Goal: Find specific page/section: Find specific page/section

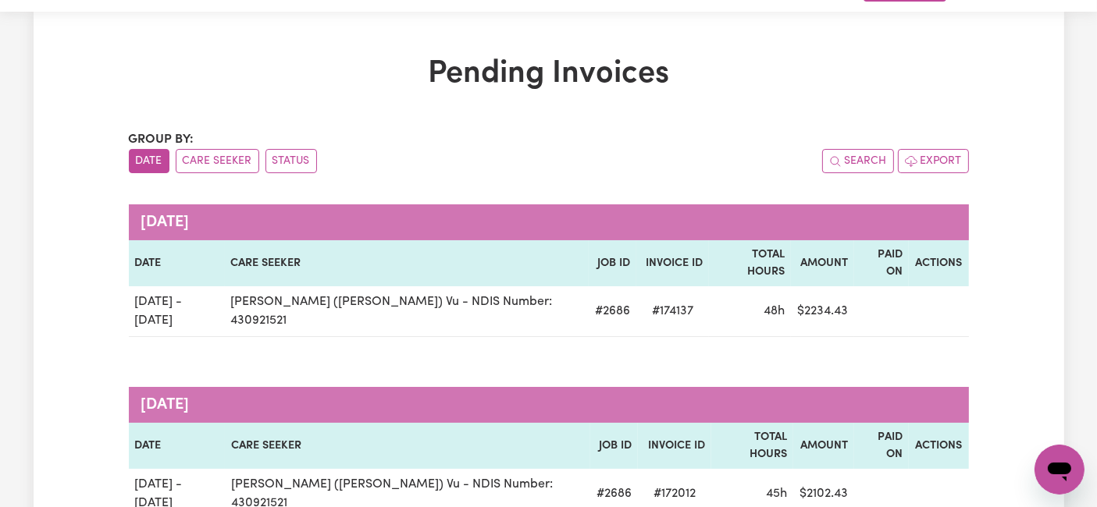
scroll to position [40, 0]
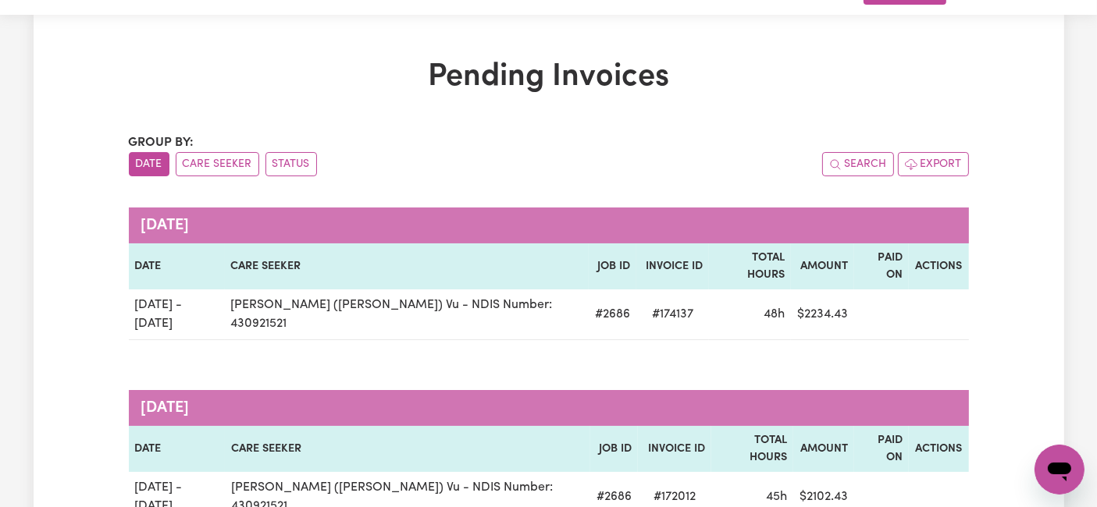
click at [773, 166] on div "Search Export" at bounding box center [759, 164] width 420 height 24
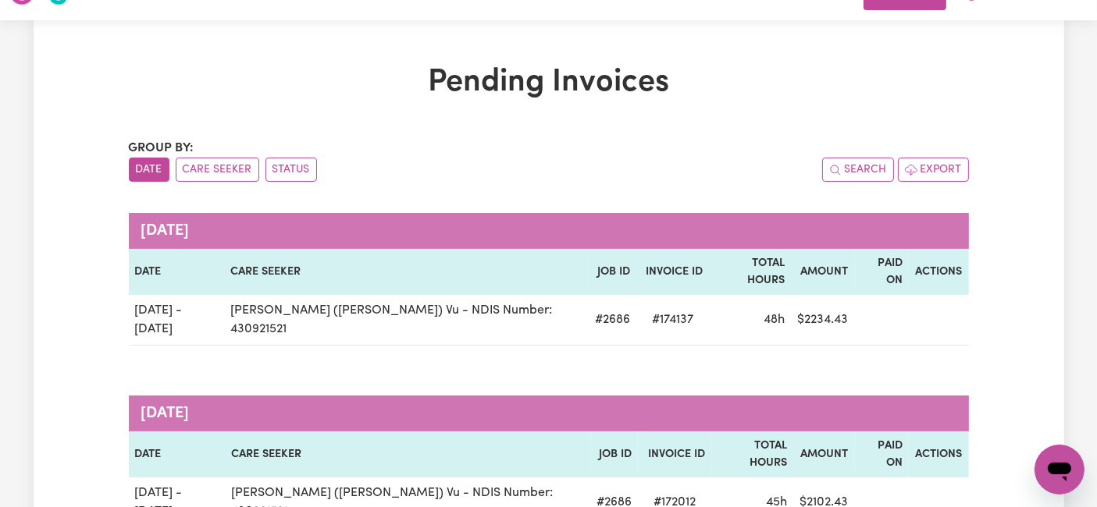
scroll to position [27, 0]
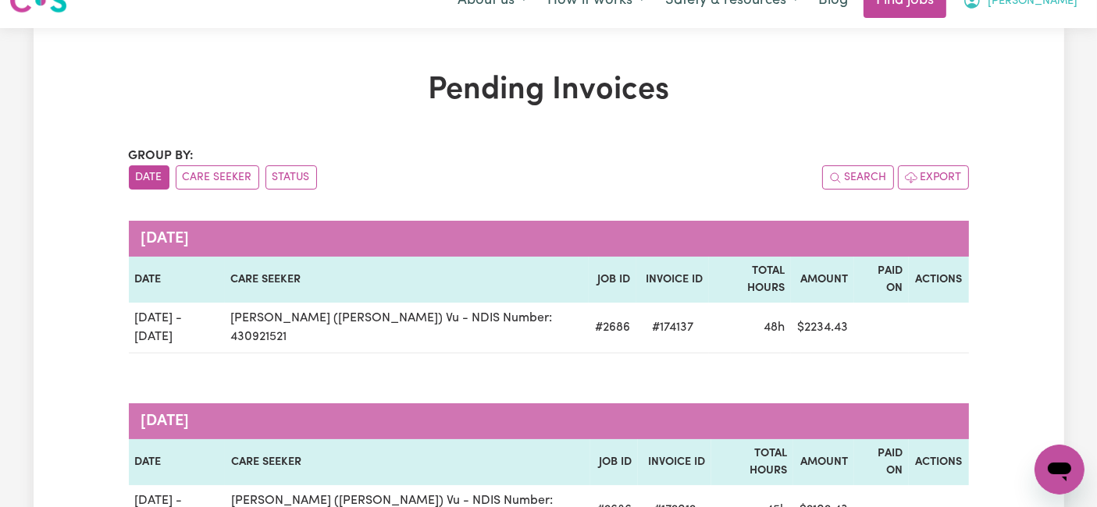
click at [1052, 11] on button "[PERSON_NAME]" at bounding box center [1019, 0] width 135 height 33
click at [1063, 11] on button "[PERSON_NAME]" at bounding box center [1019, 0] width 135 height 33
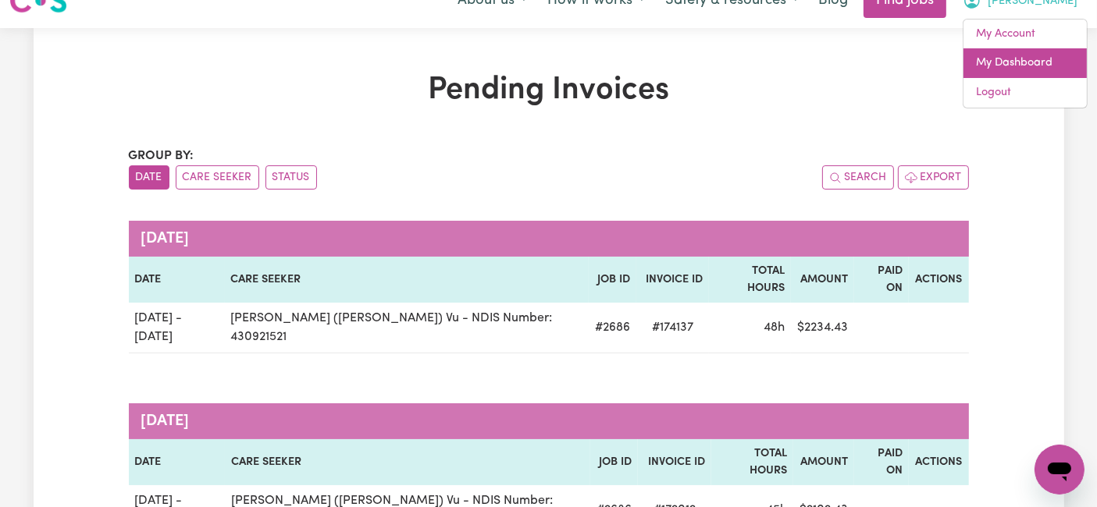
click at [1033, 68] on link "My Dashboard" at bounding box center [1024, 63] width 123 height 30
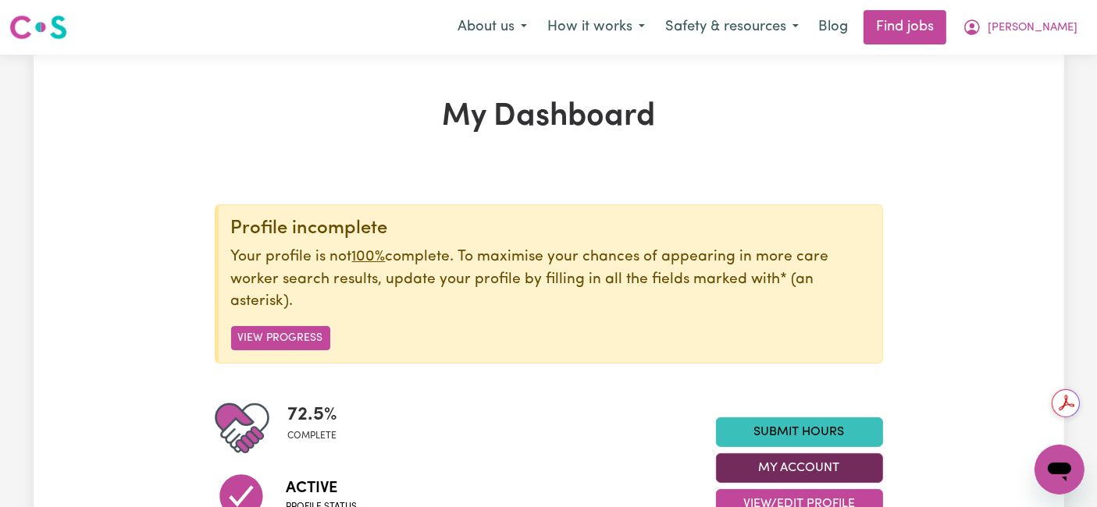
click at [856, 470] on button "My Account" at bounding box center [799, 469] width 167 height 30
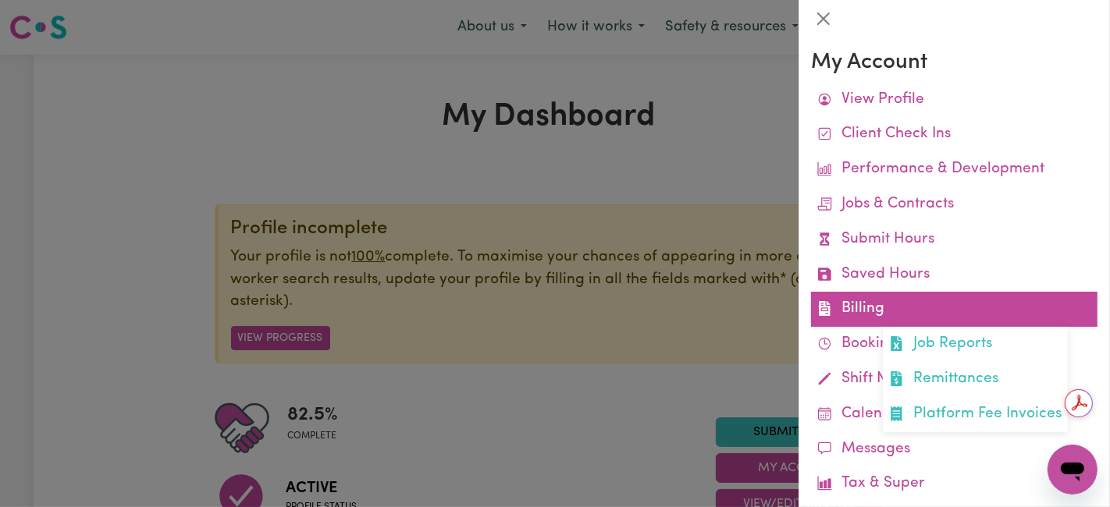
click at [917, 322] on link "Billing Job Reports Remittances Platform Fee Invoices" at bounding box center [954, 309] width 287 height 35
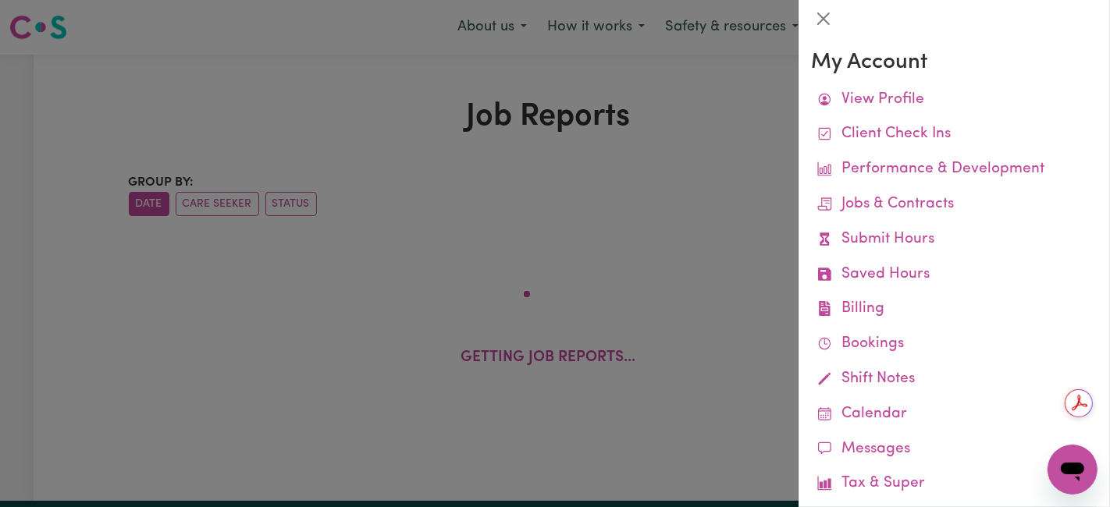
click at [756, 413] on div at bounding box center [555, 253] width 1110 height 507
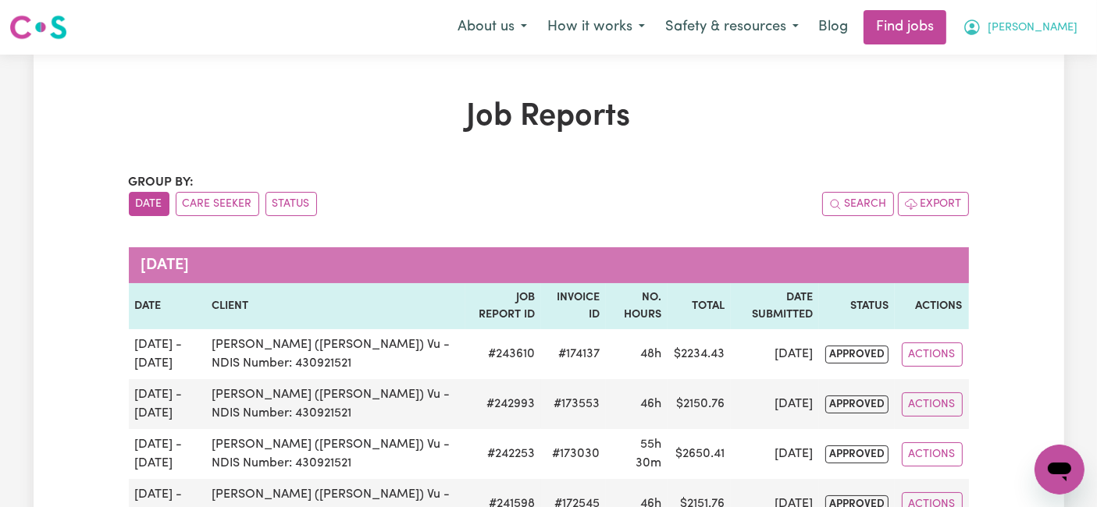
click at [1066, 40] on button "[PERSON_NAME]" at bounding box center [1019, 27] width 135 height 33
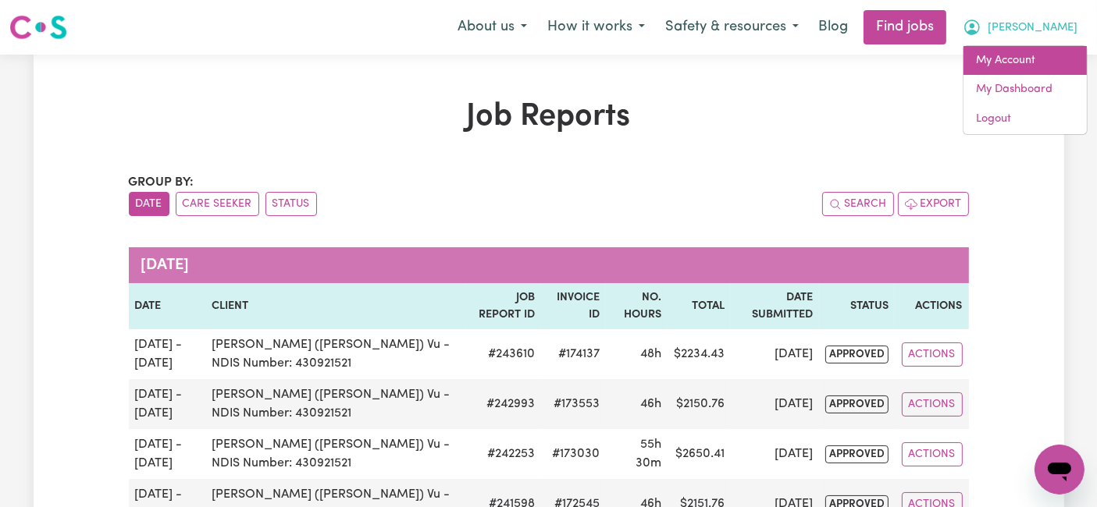
click at [1046, 73] on link "My Account" at bounding box center [1024, 61] width 123 height 30
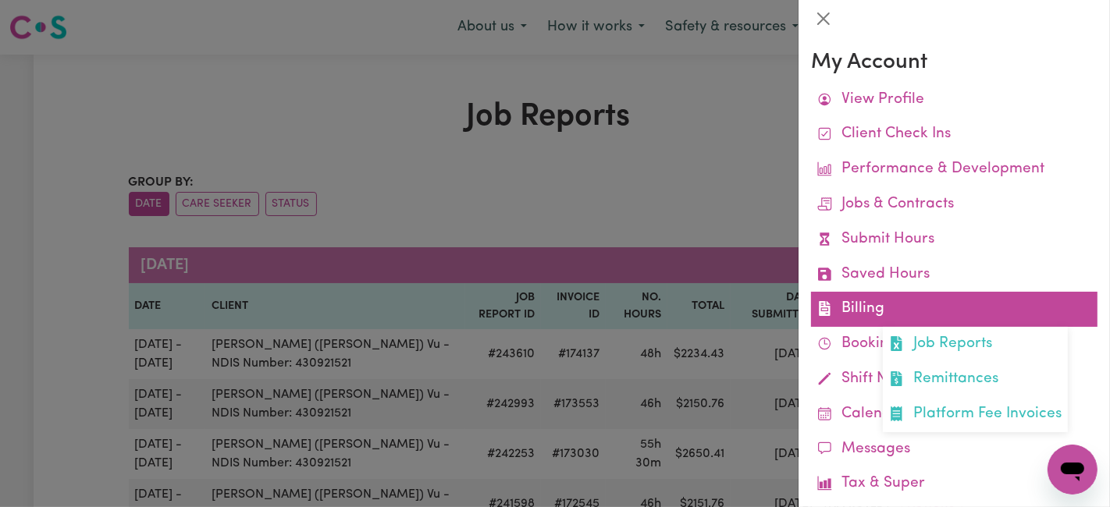
click at [910, 310] on link "Billing Job Reports Remittances Platform Fee Invoices" at bounding box center [954, 309] width 287 height 35
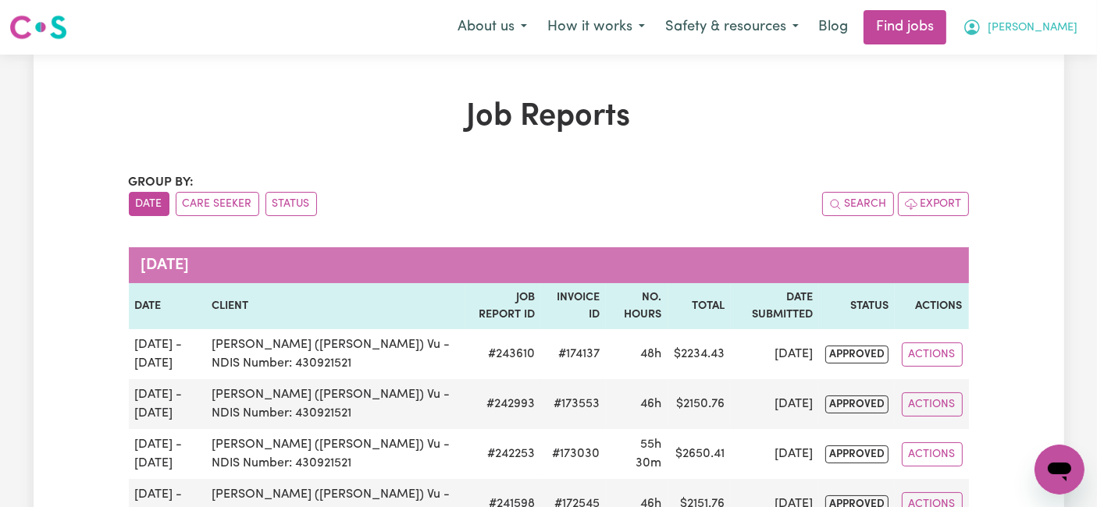
click at [1066, 37] on button "[PERSON_NAME]" at bounding box center [1019, 27] width 135 height 33
click at [1032, 98] on link "My Dashboard" at bounding box center [1024, 90] width 123 height 30
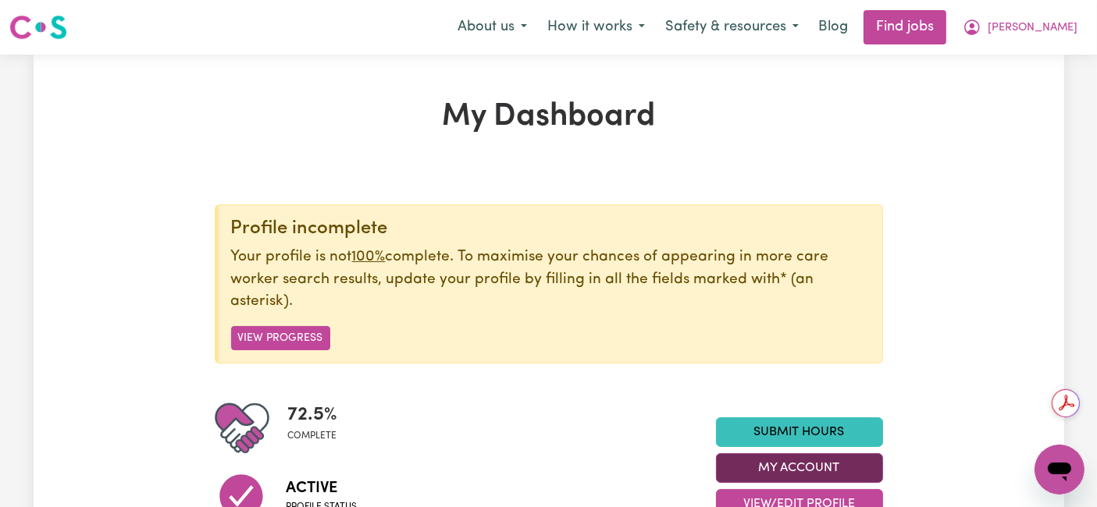
click at [861, 477] on button "My Account" at bounding box center [799, 469] width 167 height 30
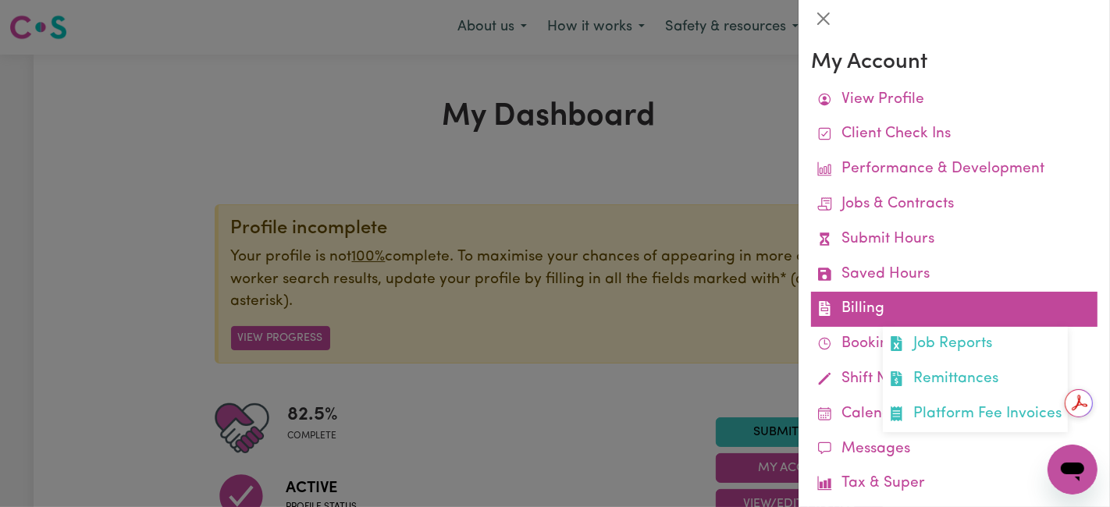
click at [846, 321] on link "Billing Job Reports Remittances Platform Fee Invoices" at bounding box center [954, 309] width 287 height 35
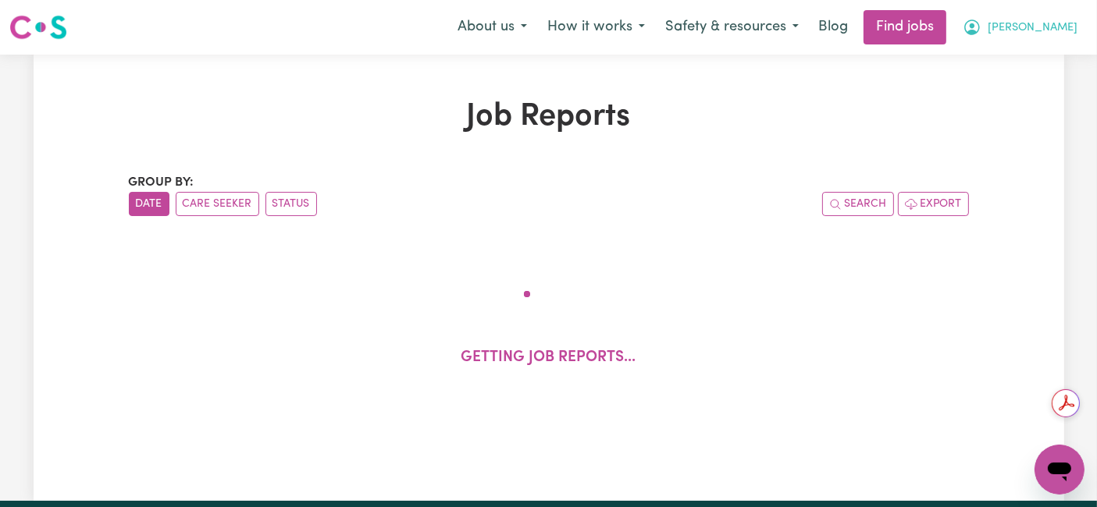
click at [1063, 33] on span "[PERSON_NAME]" at bounding box center [1033, 28] width 90 height 17
click at [1038, 97] on link "My Dashboard" at bounding box center [1024, 90] width 123 height 30
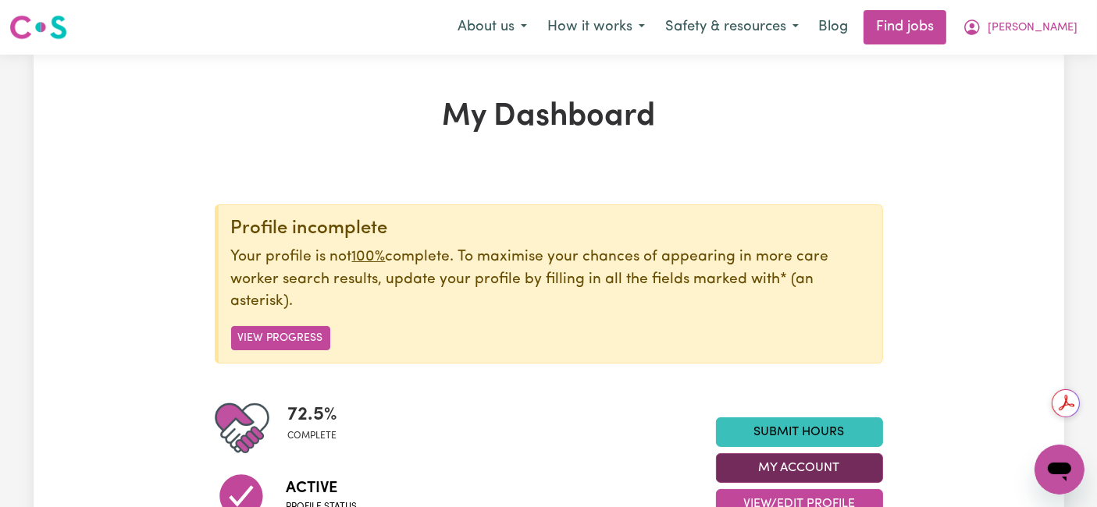
click at [865, 475] on button "My Account" at bounding box center [799, 469] width 167 height 30
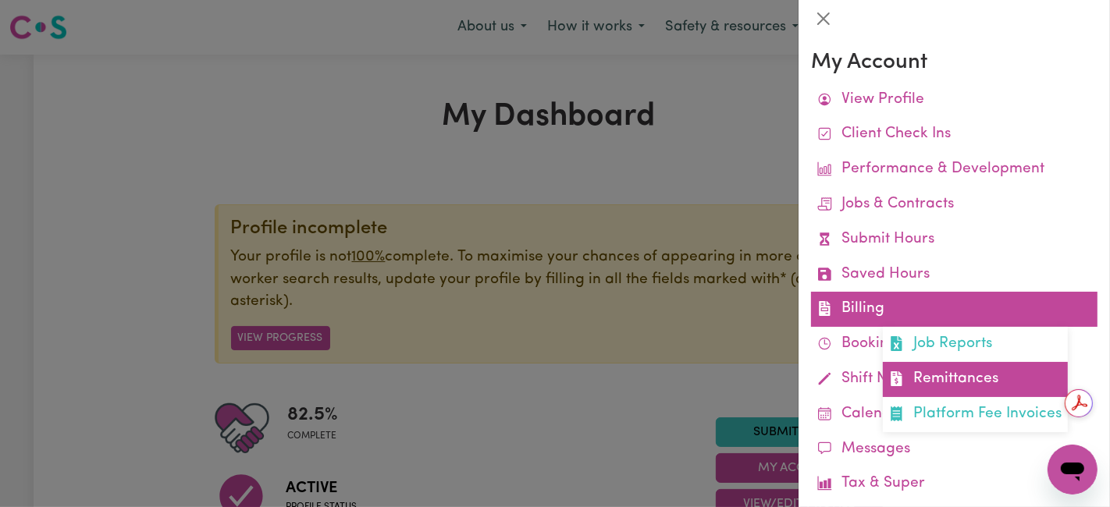
click at [973, 376] on link "Remittances" at bounding box center [975, 379] width 185 height 35
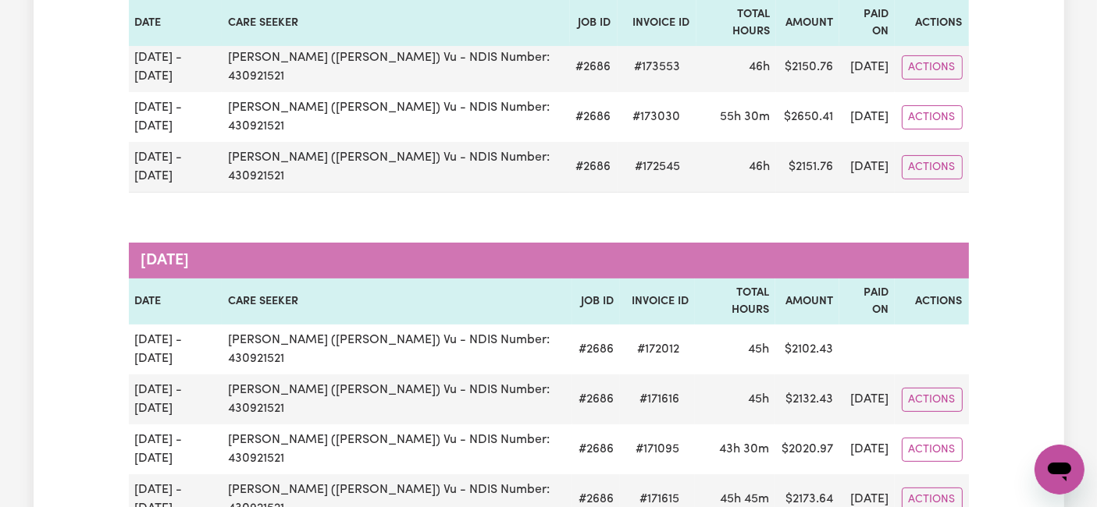
scroll to position [338, 0]
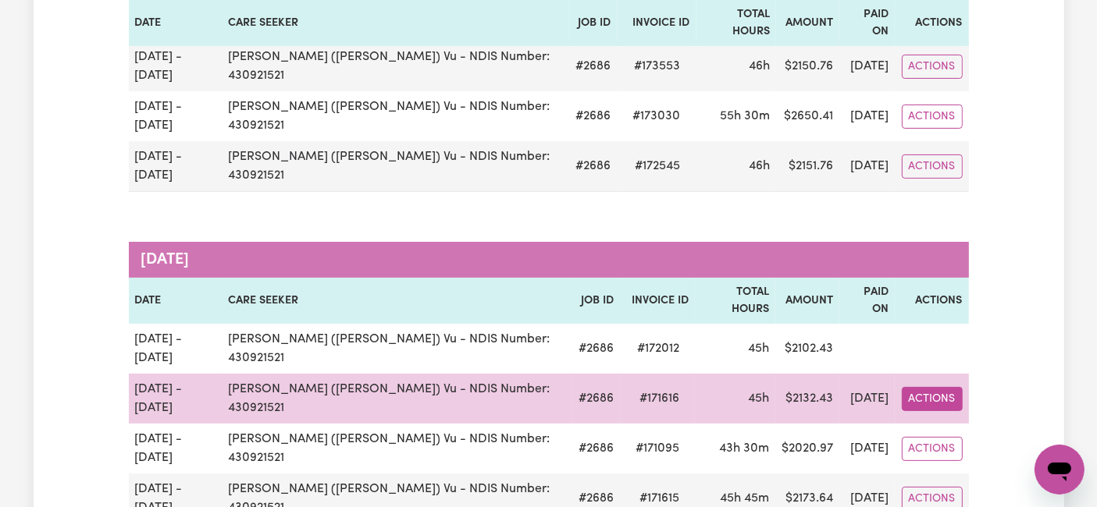
click at [945, 387] on button "Actions" at bounding box center [932, 399] width 61 height 24
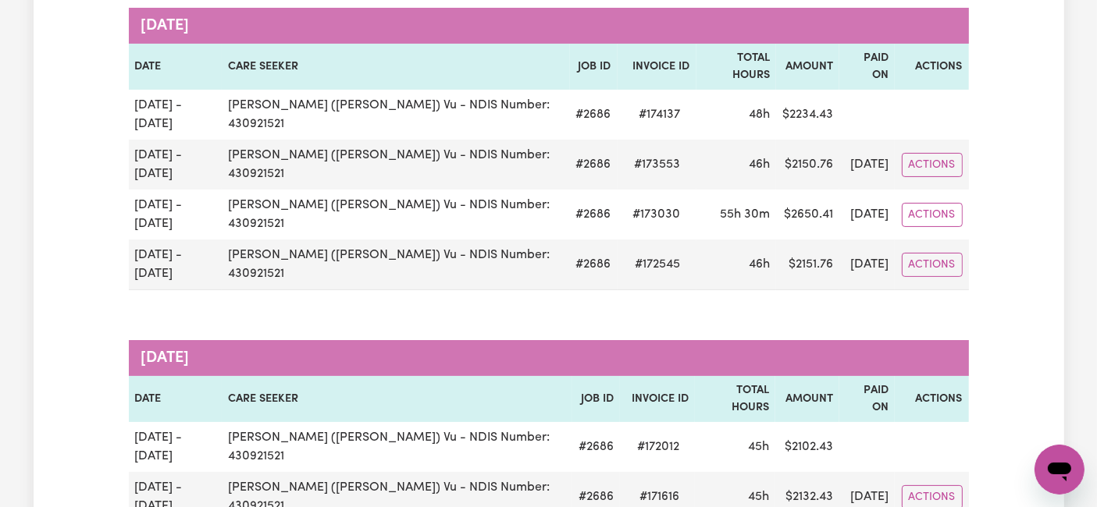
scroll to position [233, 0]
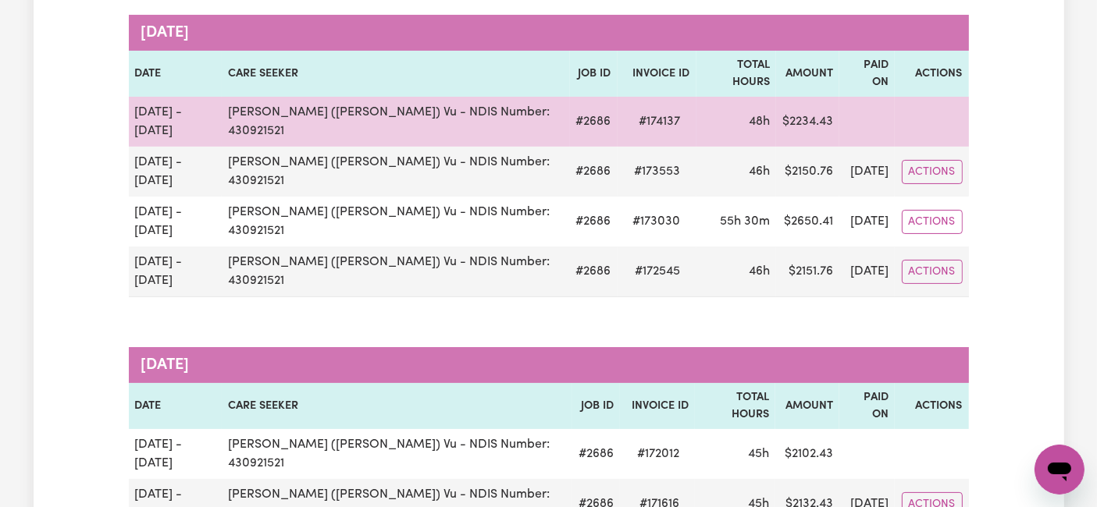
click at [792, 109] on td "$ 2234.43" at bounding box center [807, 122] width 63 height 50
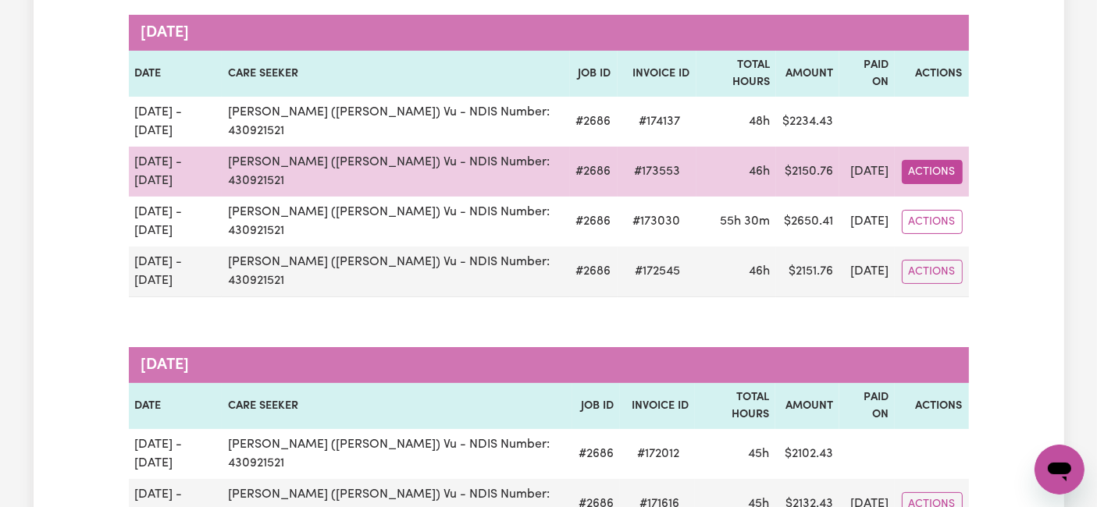
click at [929, 160] on button "Actions" at bounding box center [932, 172] width 61 height 24
